Goal: Task Accomplishment & Management: Complete application form

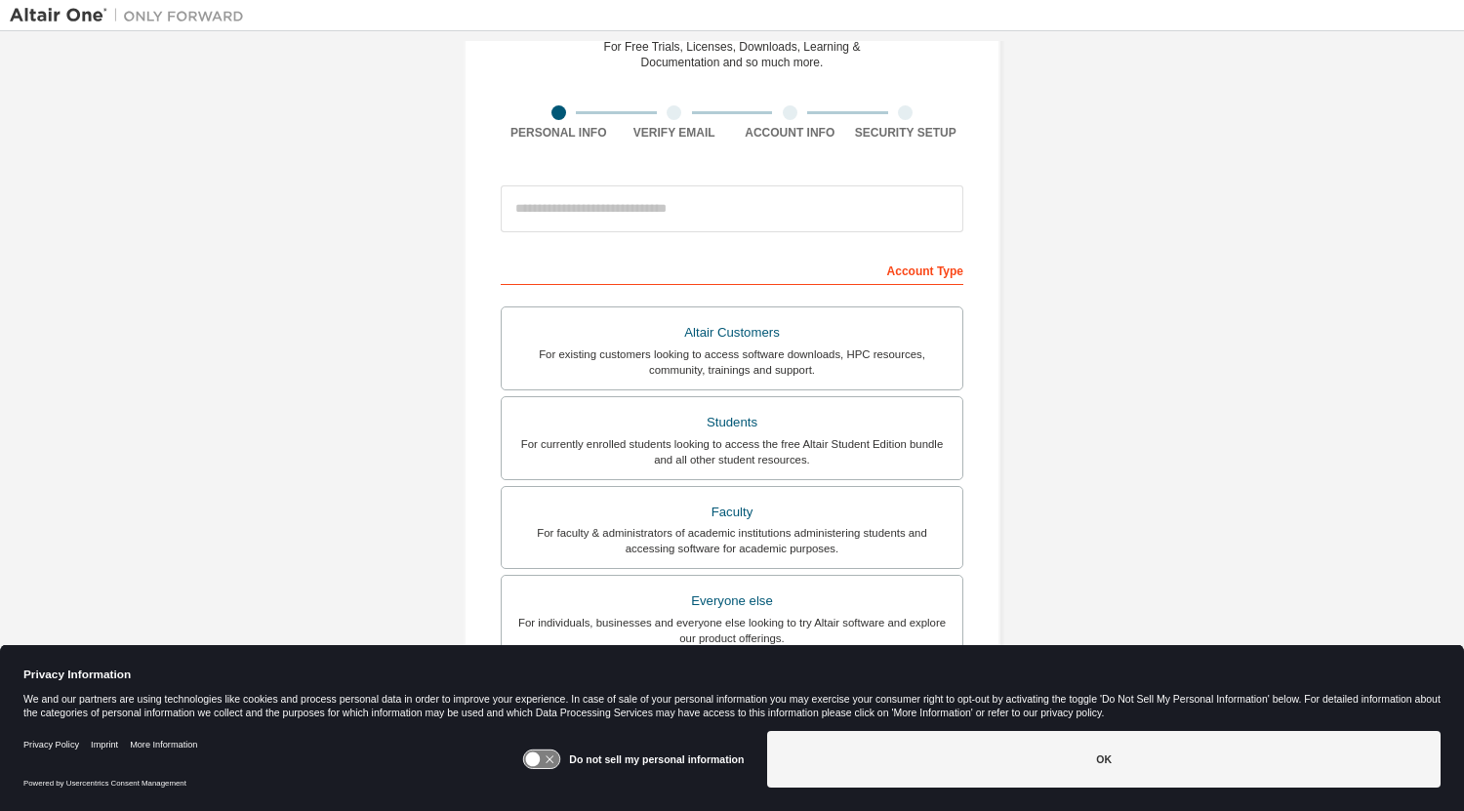
scroll to position [129, 0]
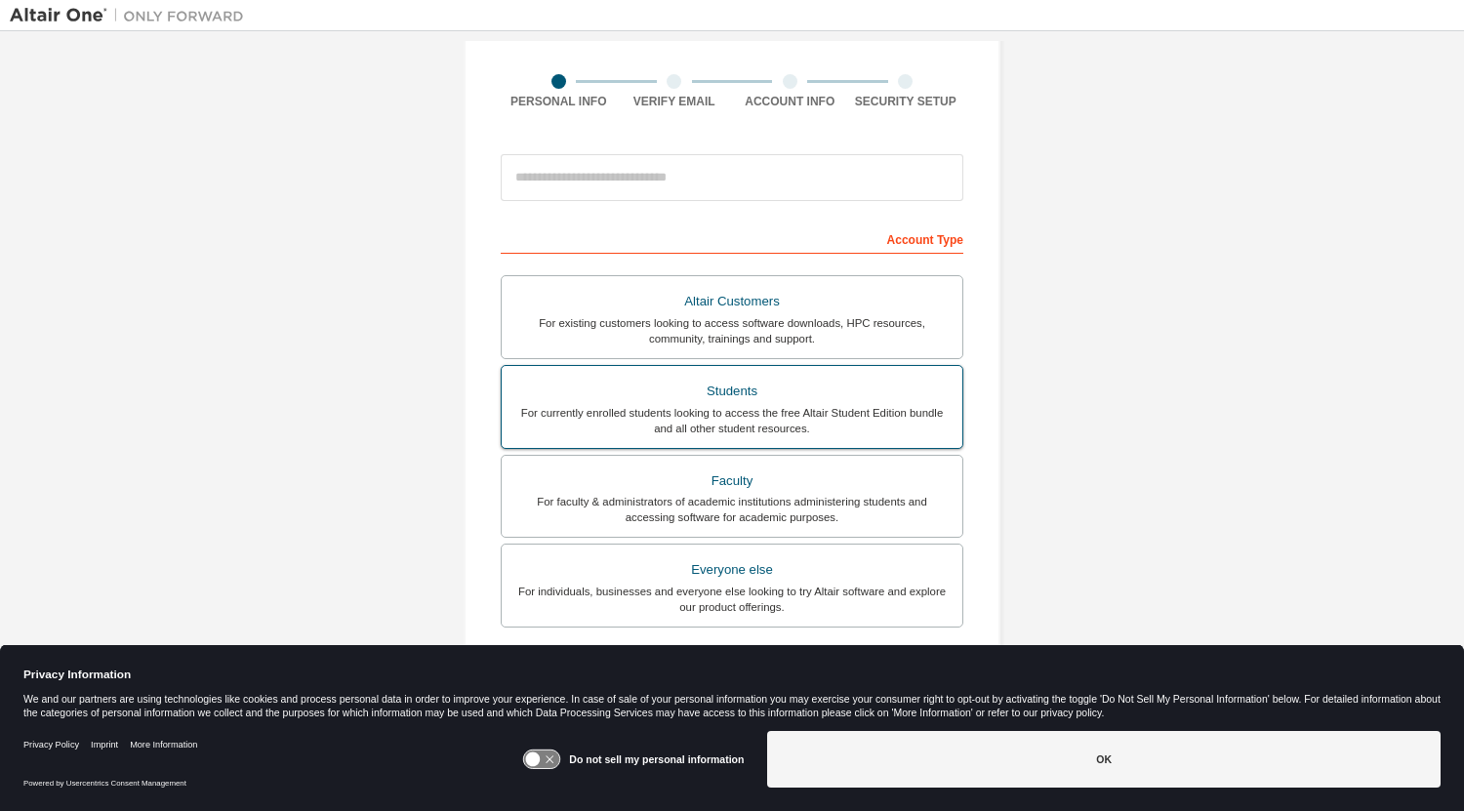
click at [766, 386] on div "Students" at bounding box center [731, 391] width 437 height 27
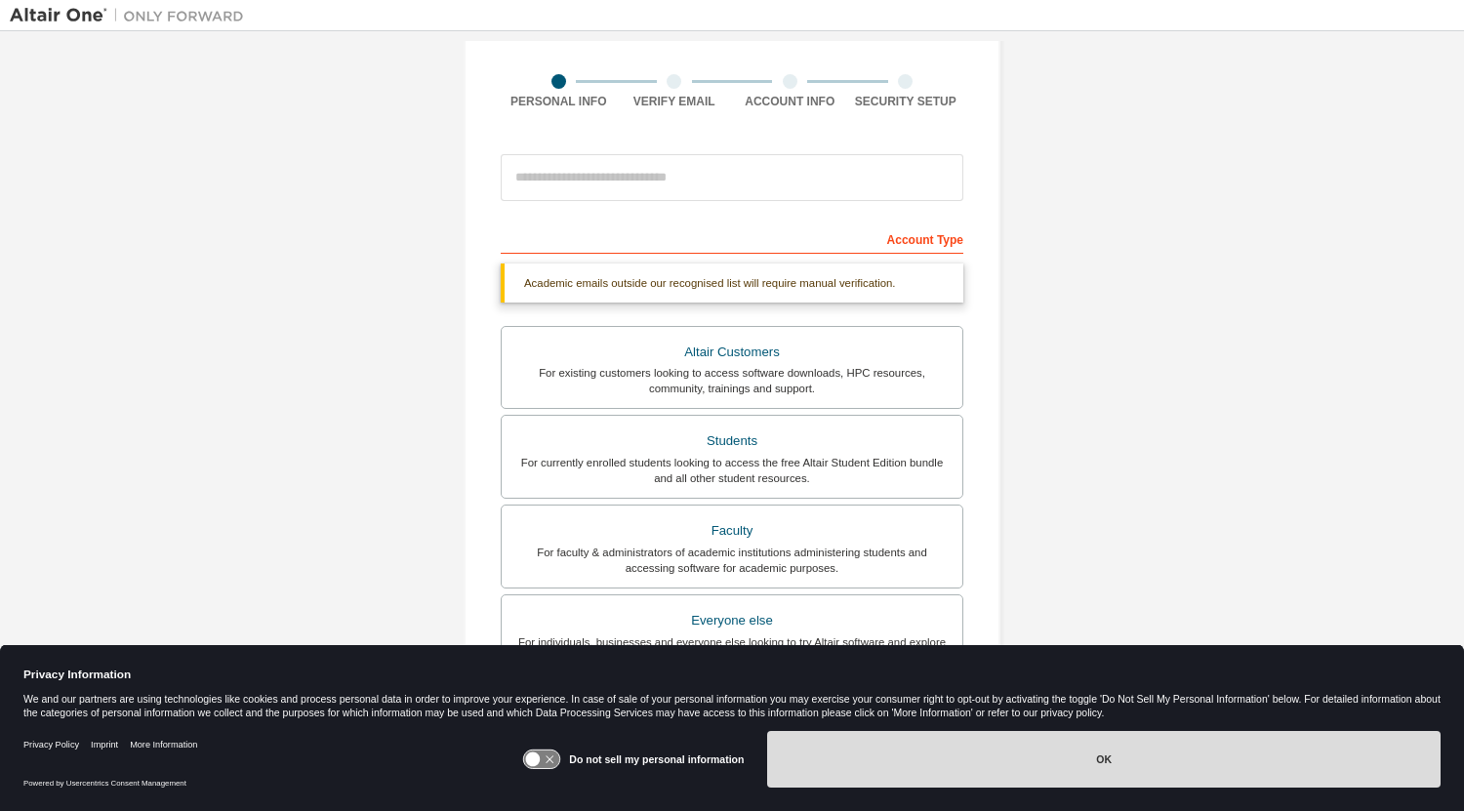
click at [886, 739] on button "OK" at bounding box center [1103, 759] width 673 height 57
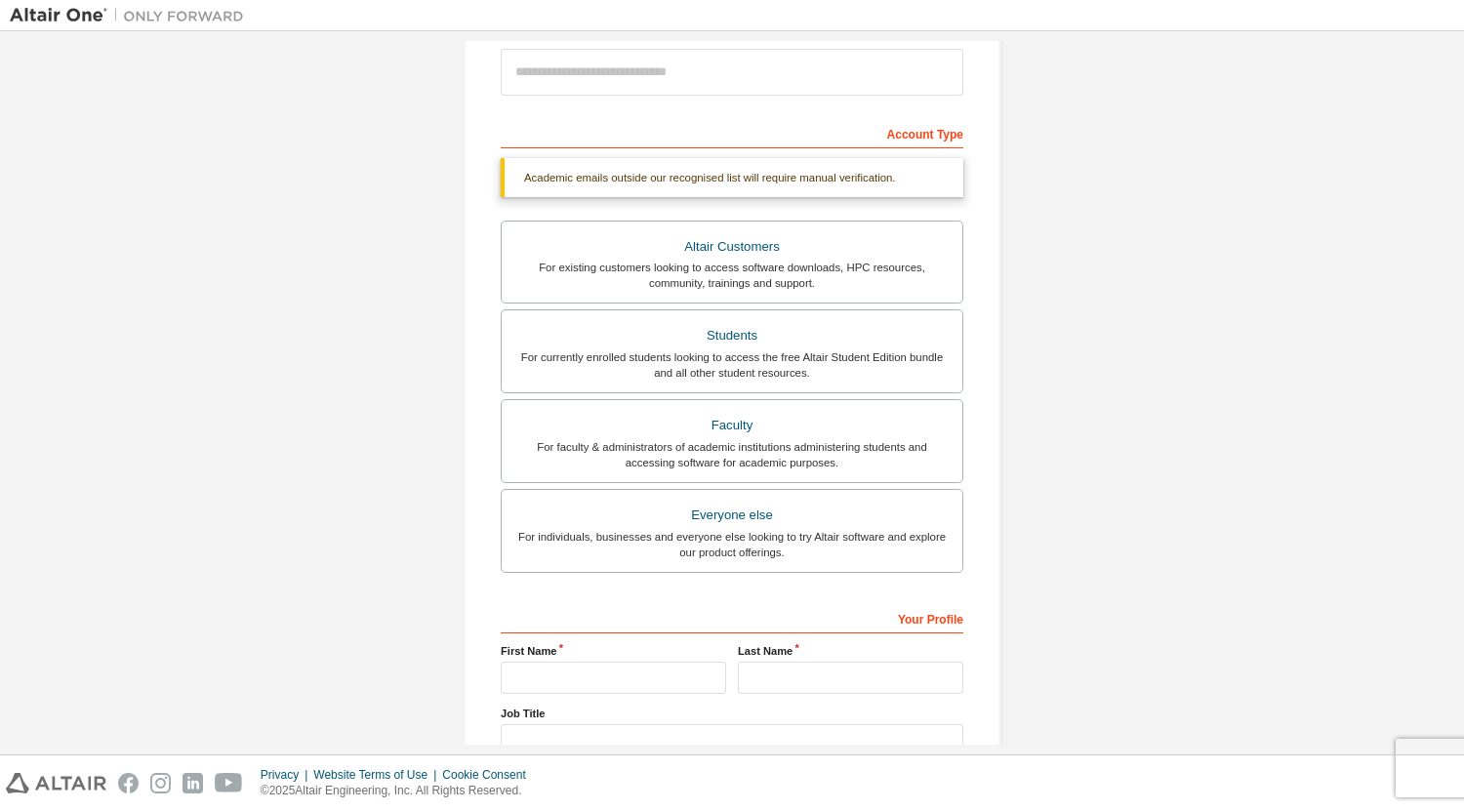
scroll to position [381, 0]
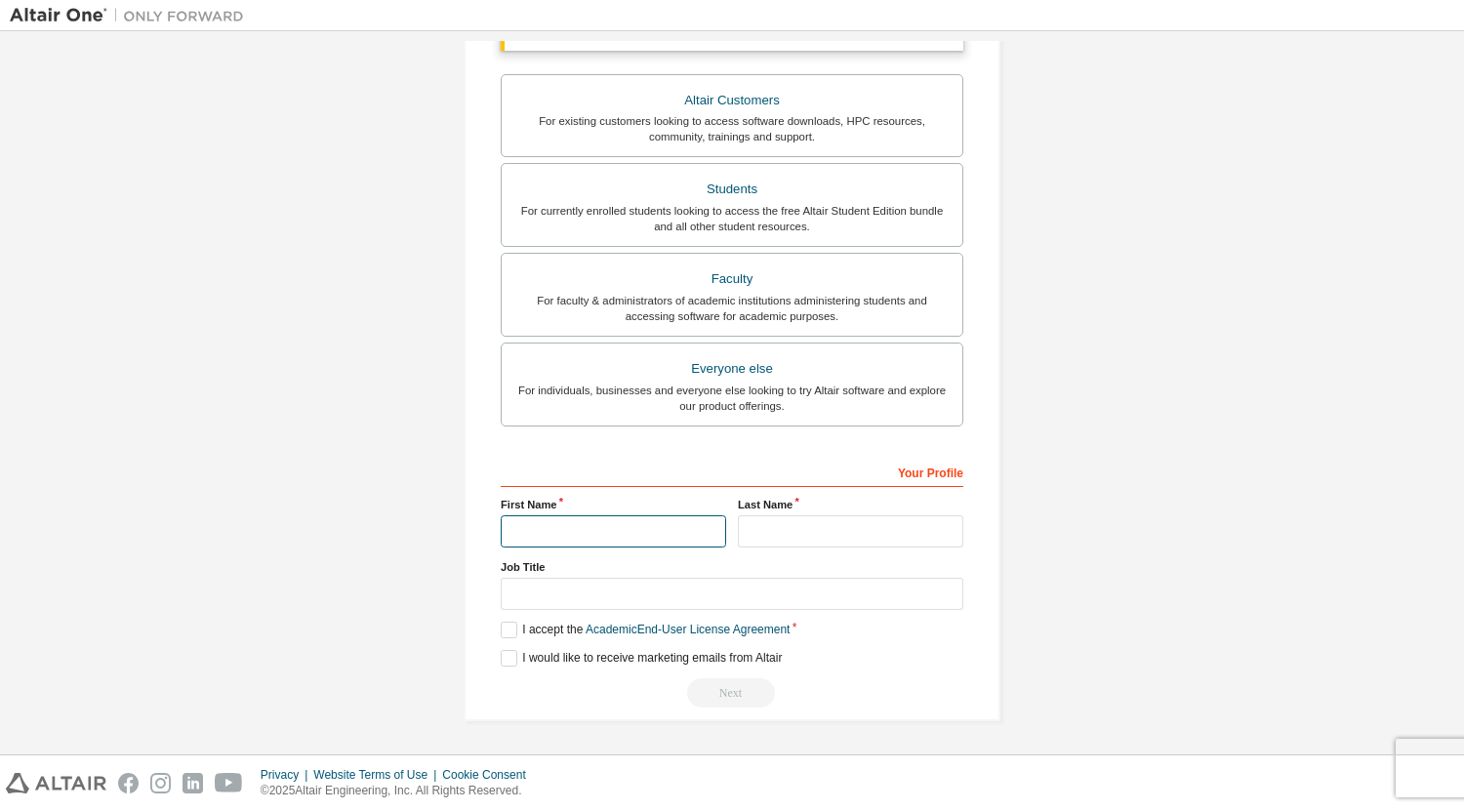
click at [653, 529] on input "text" at bounding box center [613, 531] width 225 height 32
type input "****"
click at [843, 508] on label "Last Name" at bounding box center [850, 505] width 225 height 16
click at [833, 530] on input "text" at bounding box center [850, 531] width 225 height 32
type input "******"
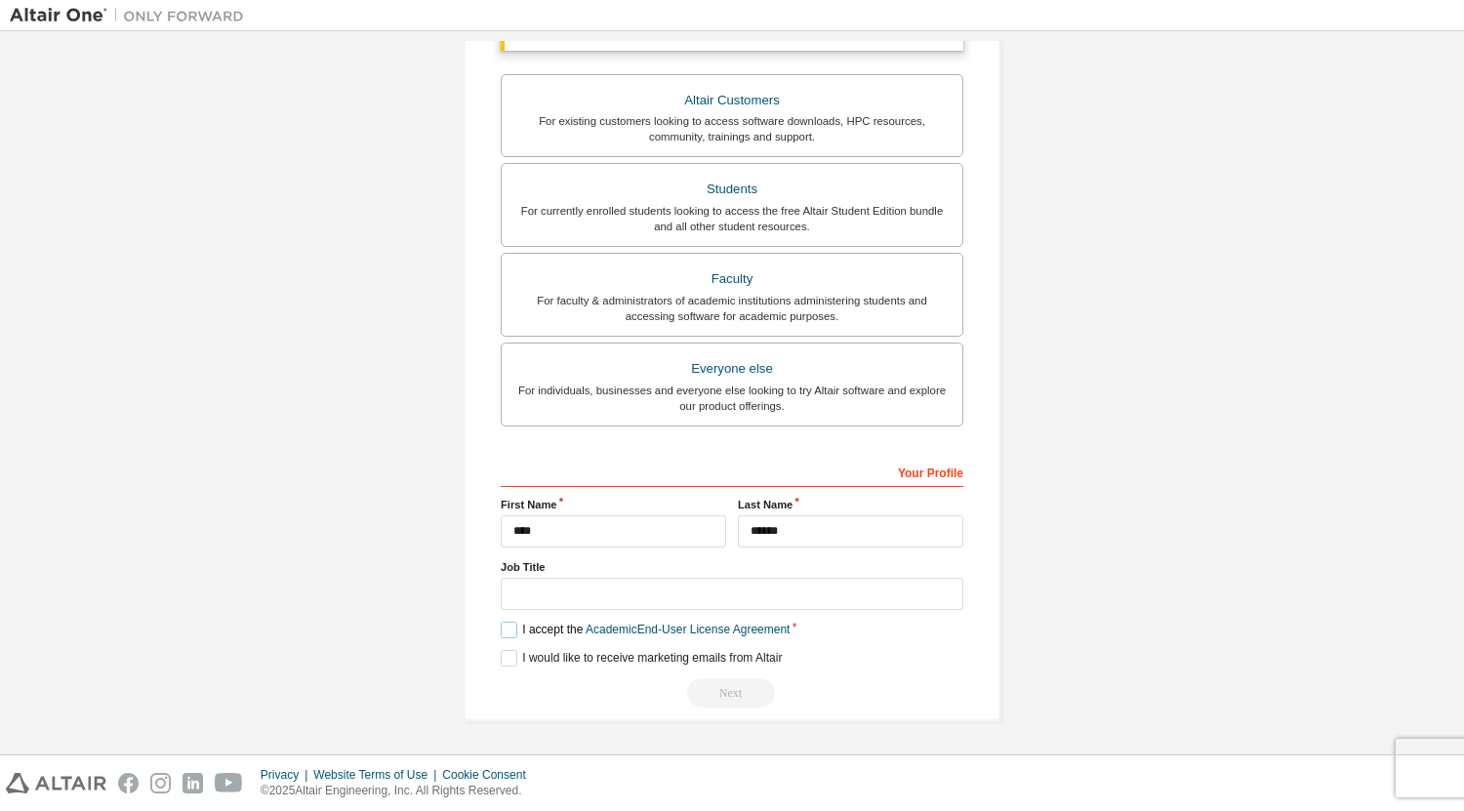
click at [510, 634] on label "I accept the Academic End-User License Agreement" at bounding box center [645, 630] width 289 height 17
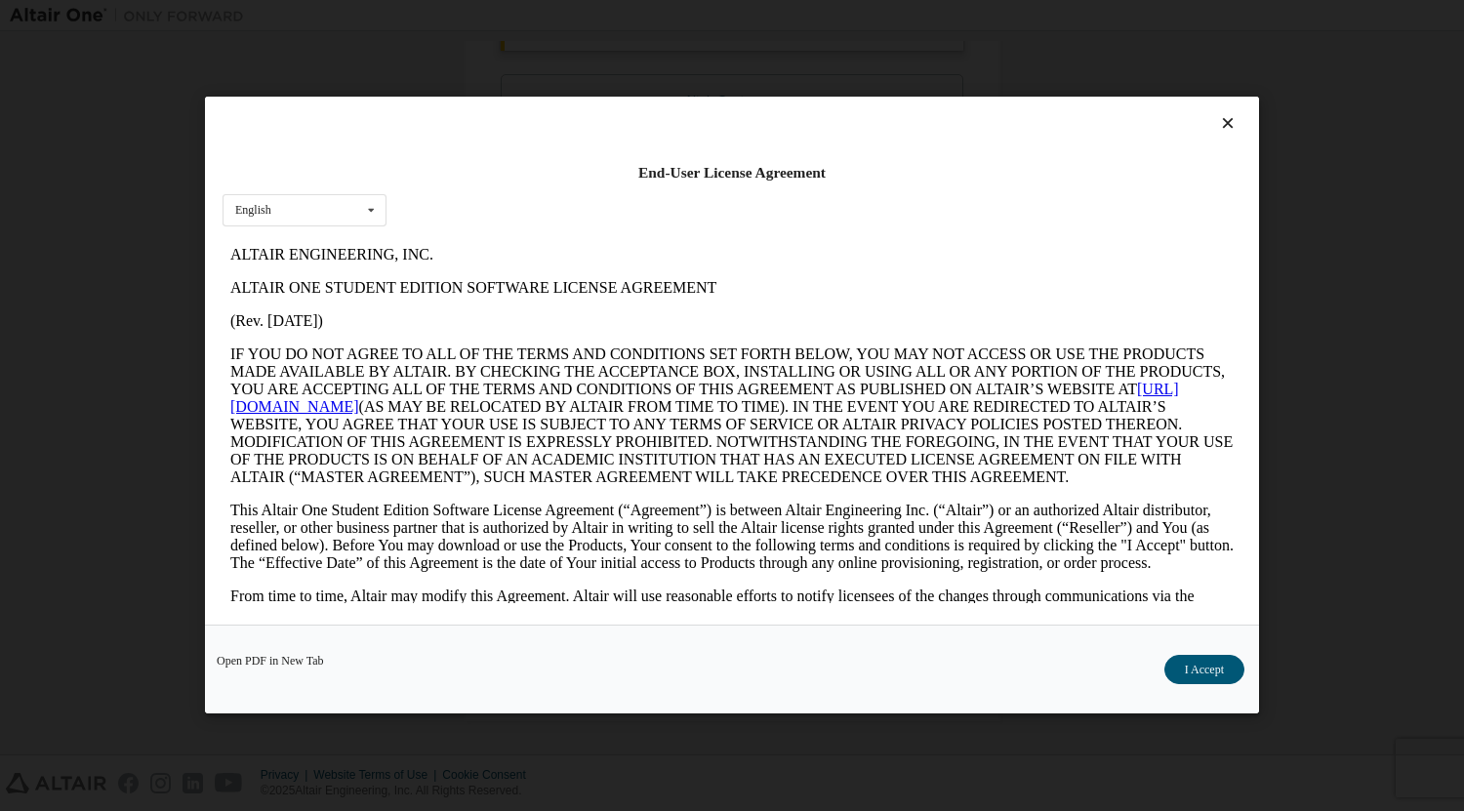
scroll to position [0, 0]
click at [1185, 651] on div "Open PDF in New Tab I Accept" at bounding box center [732, 670] width 1054 height 89
click at [1186, 663] on button "I Accept" at bounding box center [1204, 670] width 80 height 29
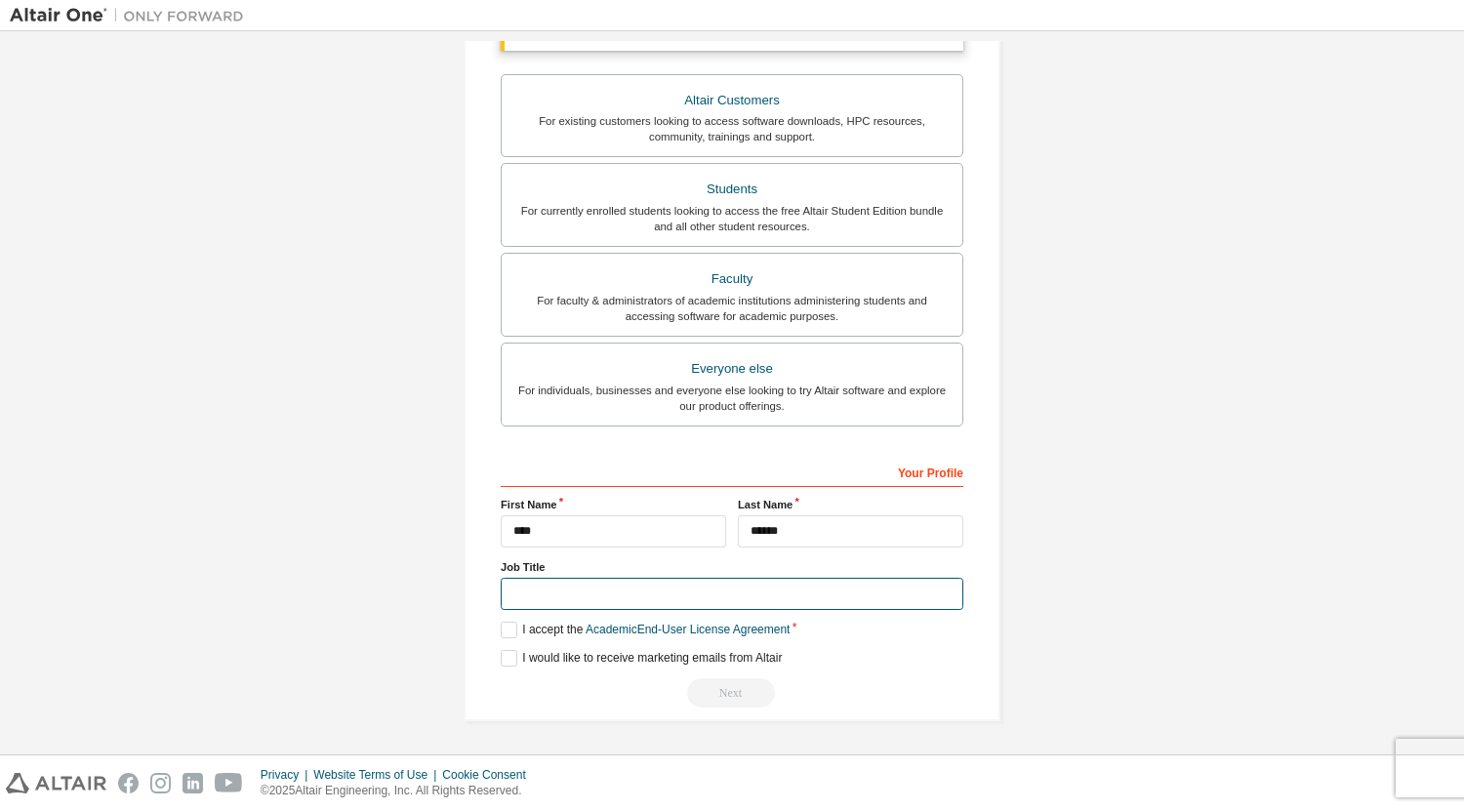
click at [718, 606] on input "text" at bounding box center [732, 594] width 463 height 32
type input "*******"
click at [654, 680] on div "Next" at bounding box center [732, 692] width 463 height 29
click at [510, 660] on label "I would like to receive marketing emails from Altair" at bounding box center [641, 658] width 281 height 17
click at [749, 696] on div "Next" at bounding box center [732, 692] width 463 height 29
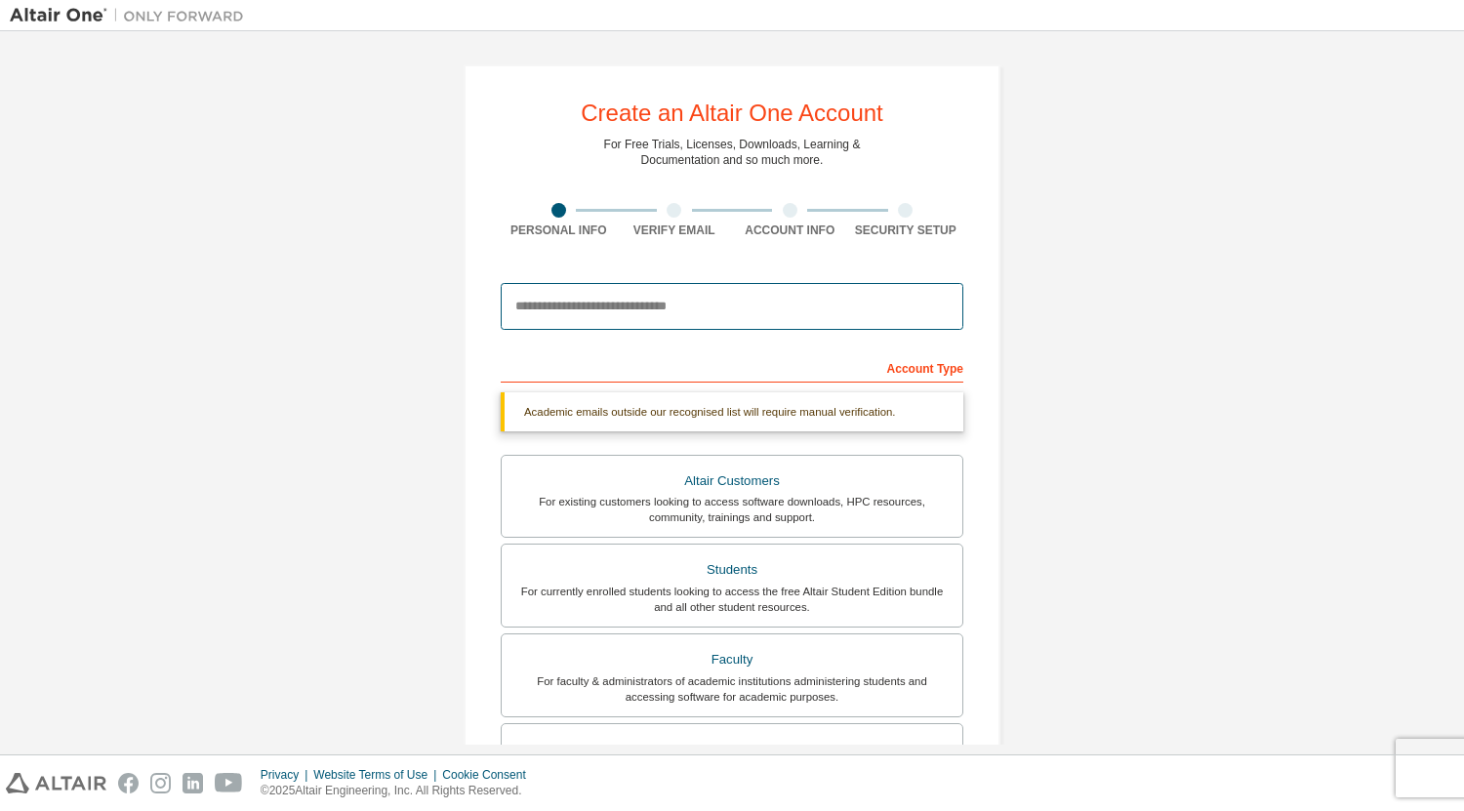
click at [718, 291] on input "email" at bounding box center [732, 306] width 463 height 47
type input "**********"
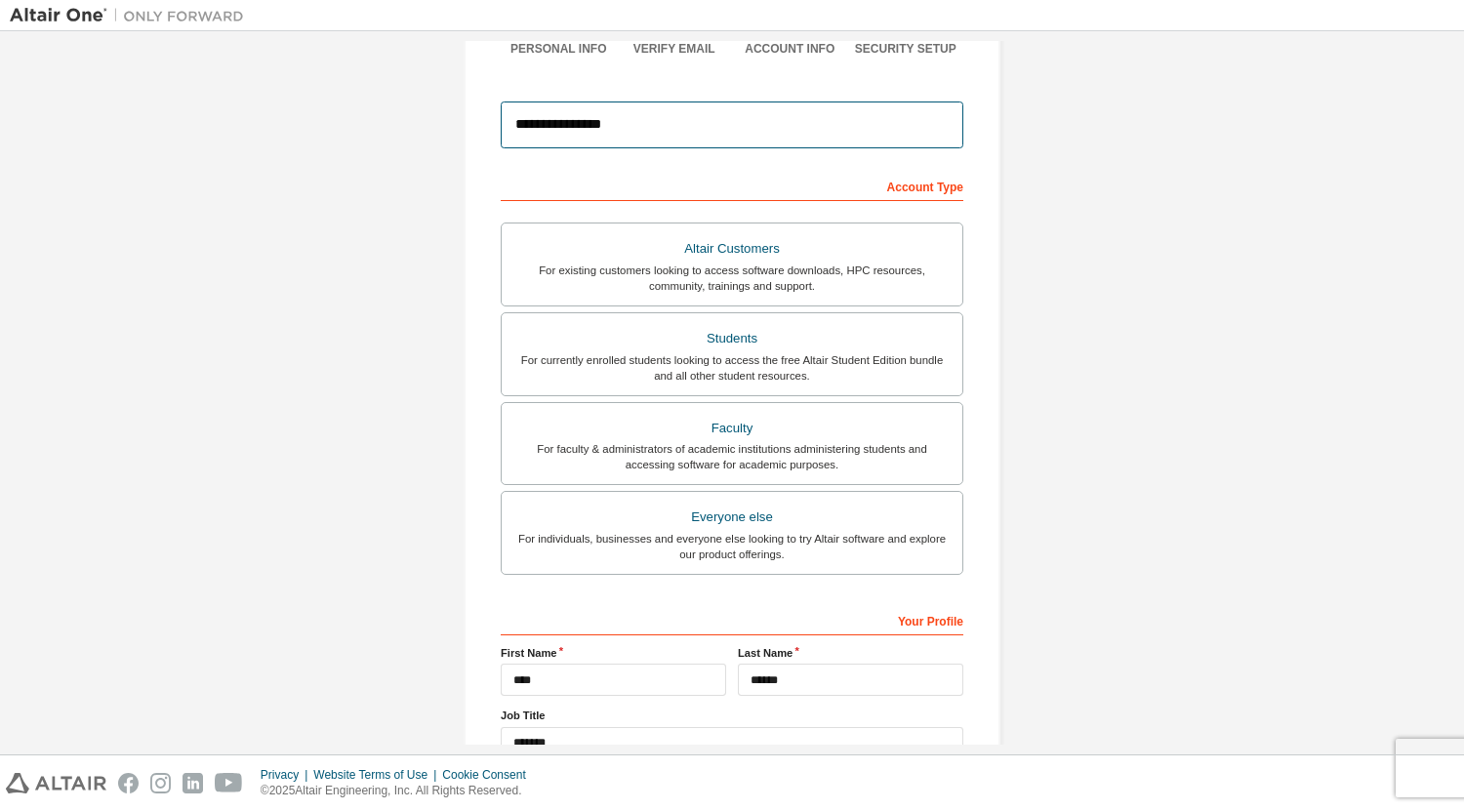
scroll to position [330, 0]
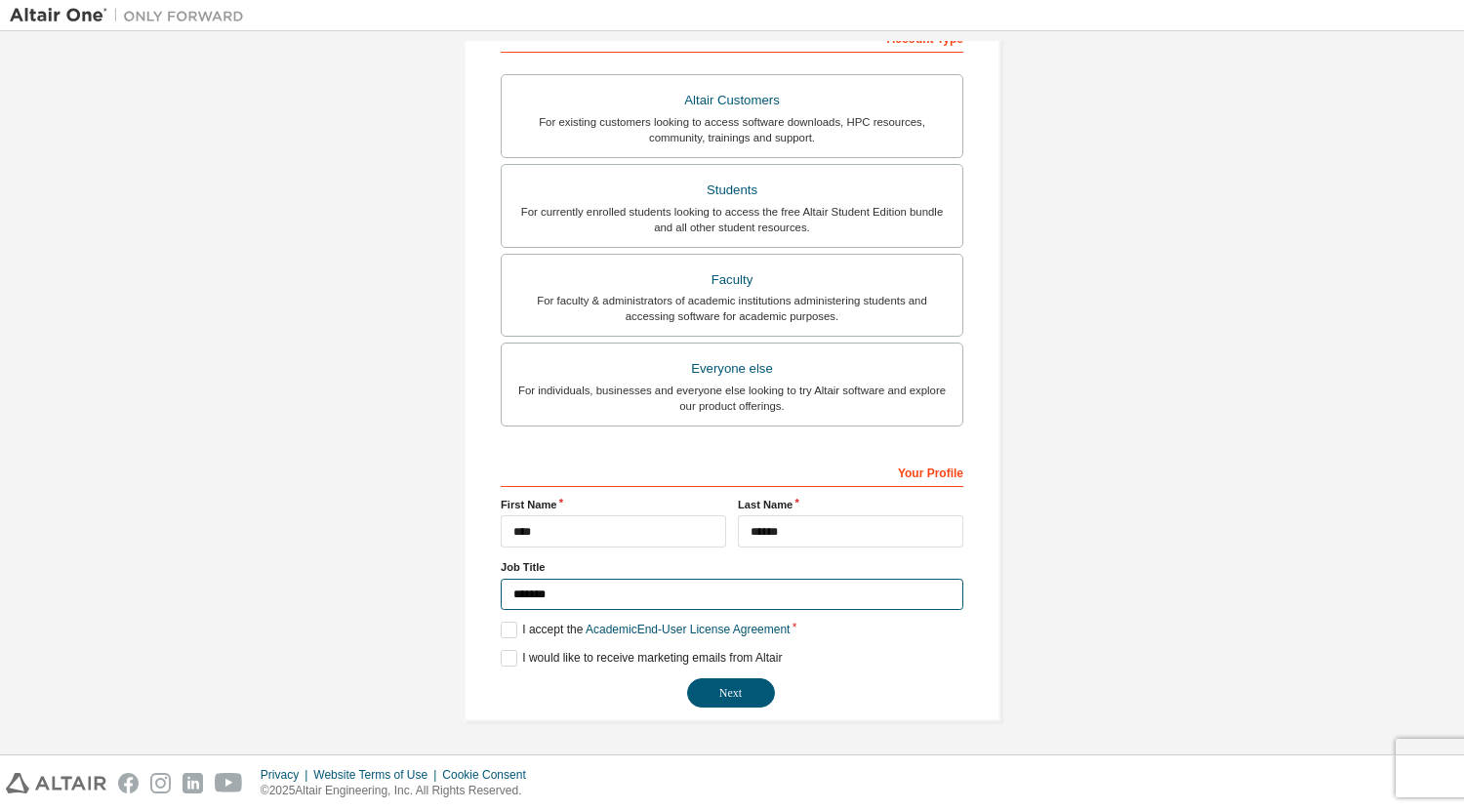
click at [647, 603] on input "*******" at bounding box center [732, 595] width 463 height 32
click at [508, 659] on label "I would like to receive marketing emails from Altair" at bounding box center [641, 658] width 281 height 17
click at [751, 694] on button "Next" at bounding box center [731, 692] width 88 height 29
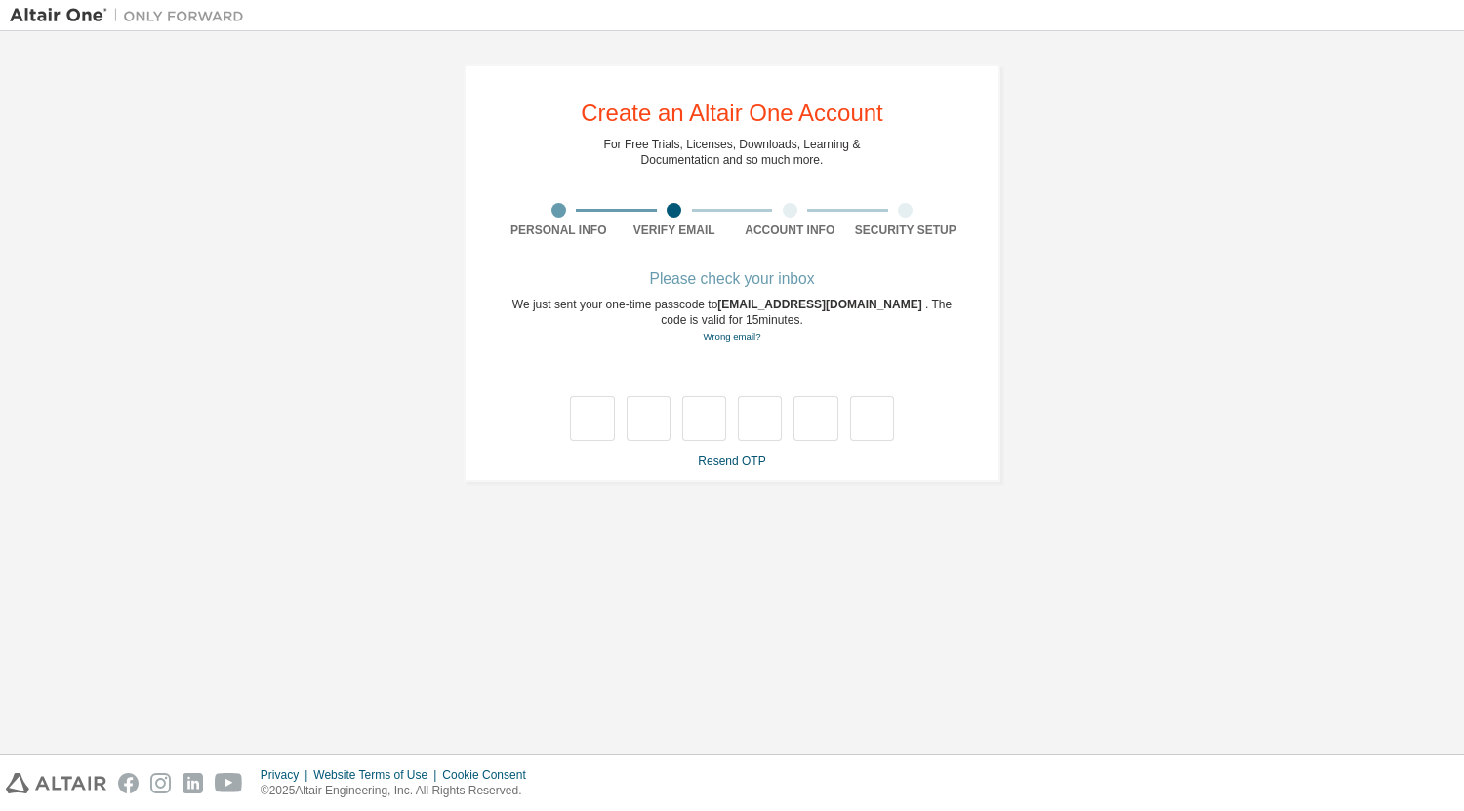
scroll to position [0, 0]
type input "*"
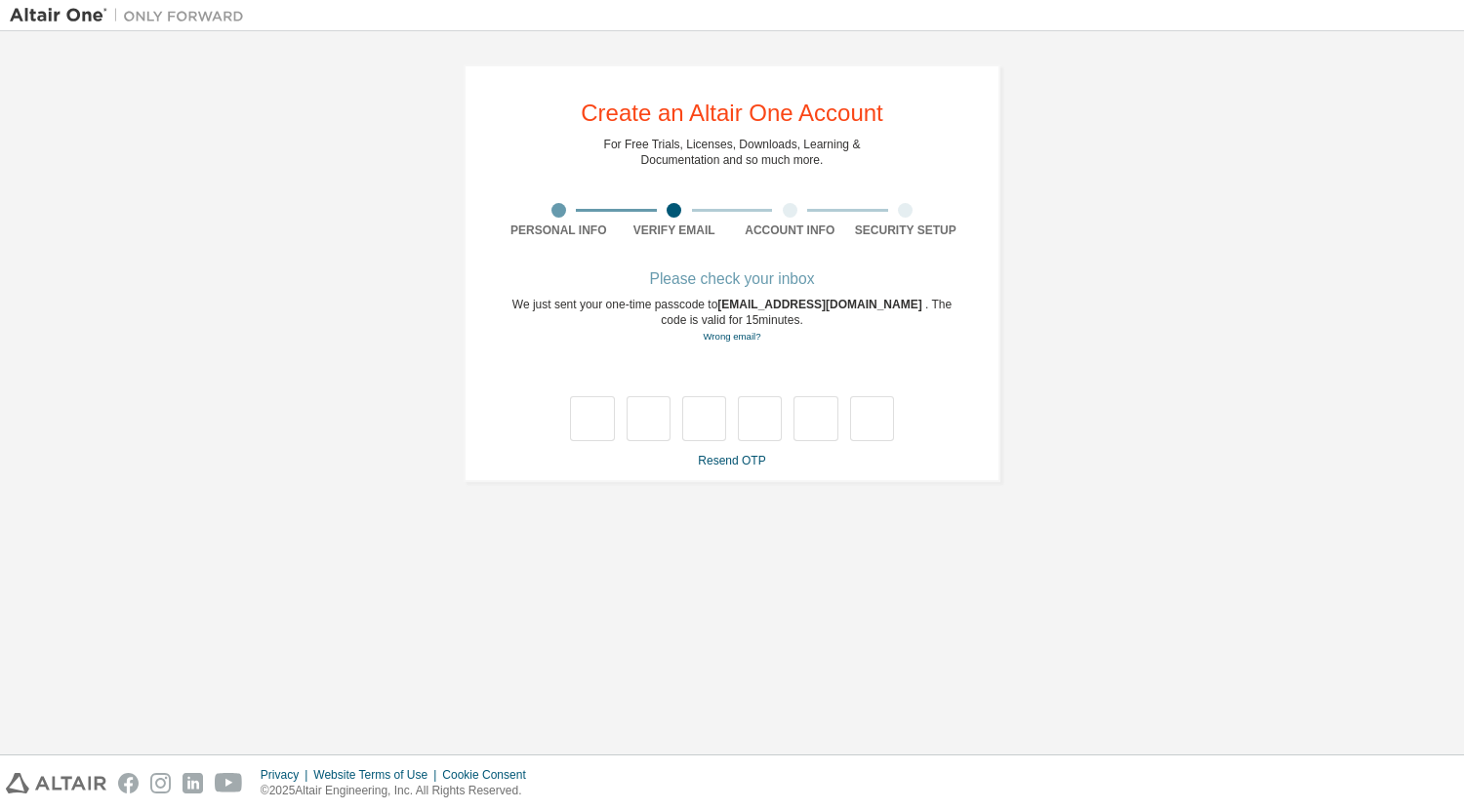
type input "*"
